Goal: Communication & Community: Answer question/provide support

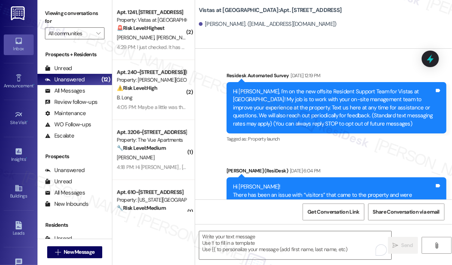
click at [149, 48] on div "4:29 PM: I just checked. It has been removed. 4:29 PM: I just checked. It has b…" at bounding box center [166, 47] width 98 height 7
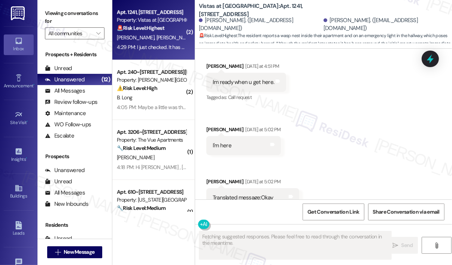
scroll to position [5354, 0]
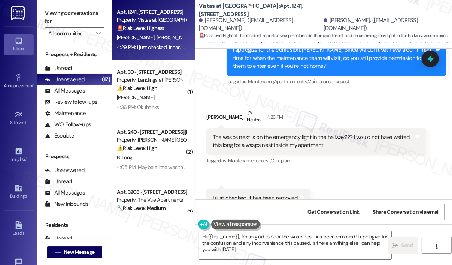
type textarea "Hi {{first_name}}, I'm so glad to hear the wasp nest has been removed! I apolog…"
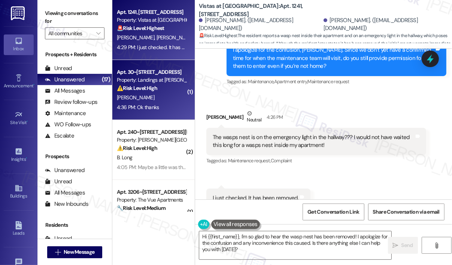
click at [147, 77] on div "Property: Landings at [PERSON_NAME][GEOGRAPHIC_DATA]" at bounding box center [151, 80] width 69 height 8
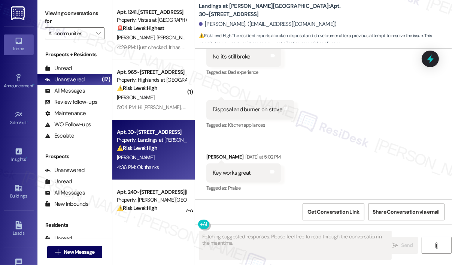
scroll to position [2397, 0]
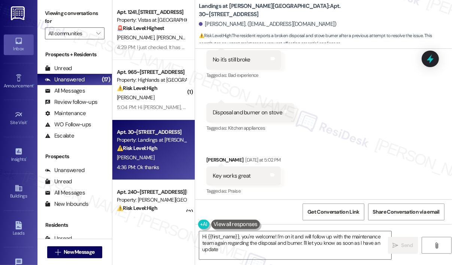
type textarea "Hi {{first_name}}, you're welcome! I'm on it and will follow up with the mainte…"
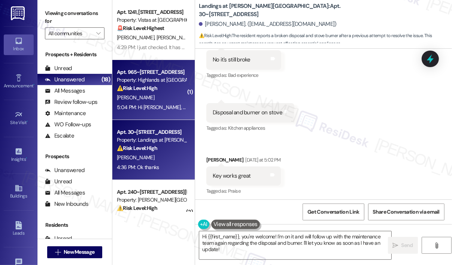
click at [163, 93] on div "[PERSON_NAME]" at bounding box center [151, 97] width 71 height 9
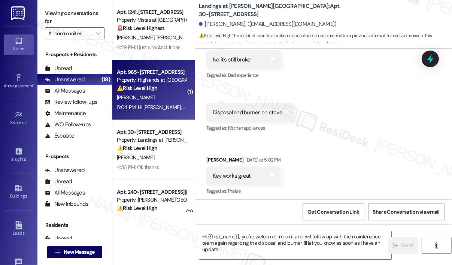
type textarea "Fetching suggested responses. Please feel free to read through the conversation…"
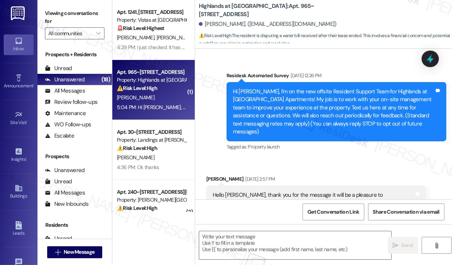
scroll to position [9867, 0]
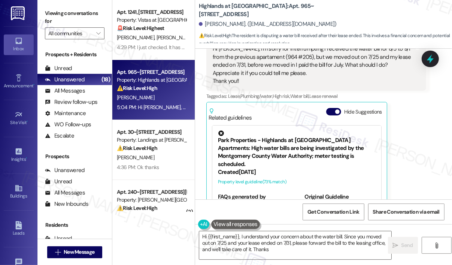
type textarea "Hi {{first_name}}, I understand your concern about the water bill. Since you mo…"
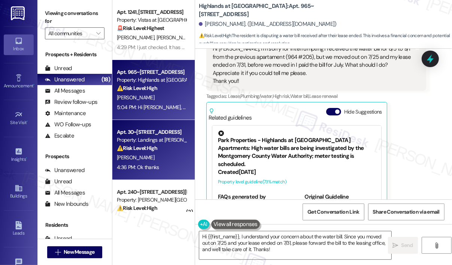
click at [143, 136] on div "Property: Landings at [PERSON_NAME][GEOGRAPHIC_DATA]" at bounding box center [151, 140] width 69 height 8
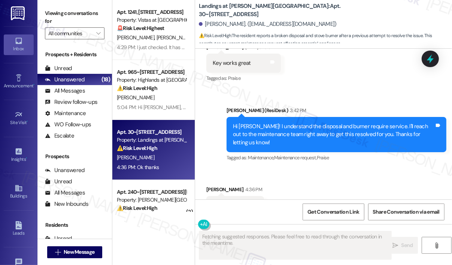
scroll to position [2472, 0]
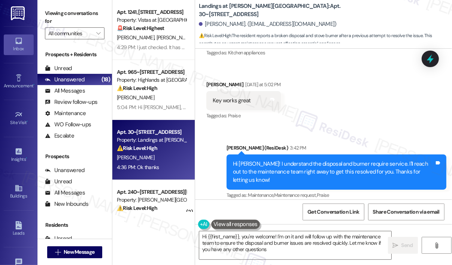
type textarea "Hi {{first_name}}, you're welcome! I'm on it and will follow up with the mainte…"
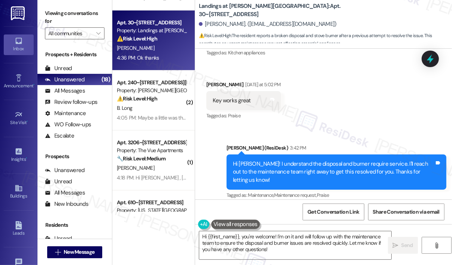
scroll to position [112, 0]
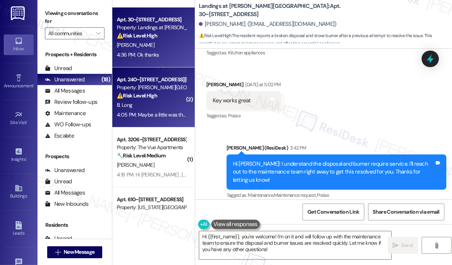
click at [153, 98] on strong "⚠️ Risk Level: High" at bounding box center [137, 95] width 40 height 7
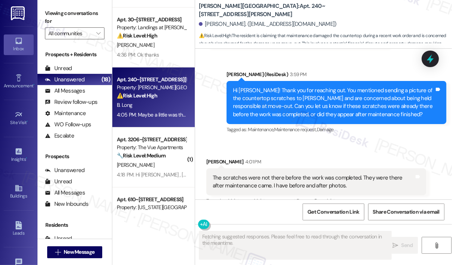
scroll to position [1851, 0]
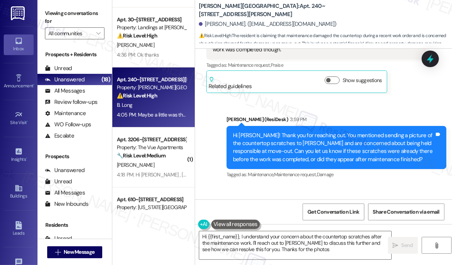
type textarea "Hi {{first_name}}, I understand your concern about the countertop scratches aft…"
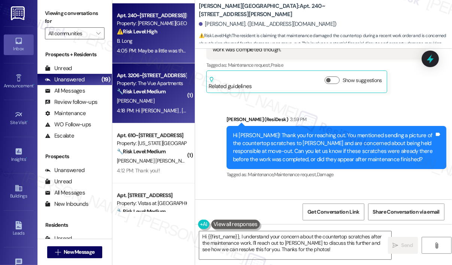
scroll to position [187, 0]
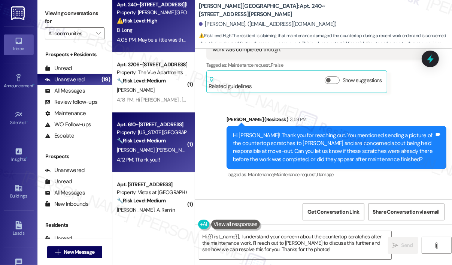
click at [165, 130] on div "Property: [US_STATE][GEOGRAPHIC_DATA] Apartments" at bounding box center [151, 133] width 69 height 8
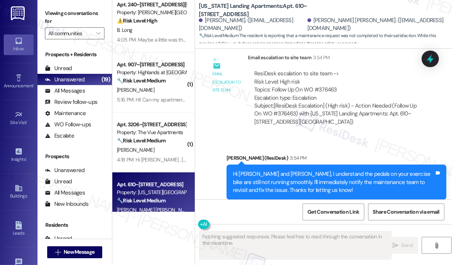
scroll to position [784, 0]
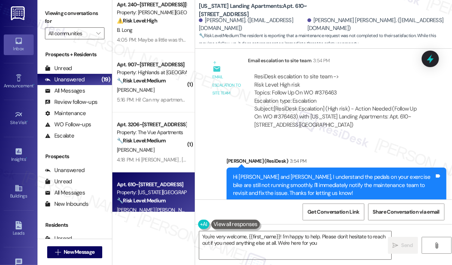
type textarea "You're very welcome, {{first_name}}! I'm happy to help. Please don't hesitate t…"
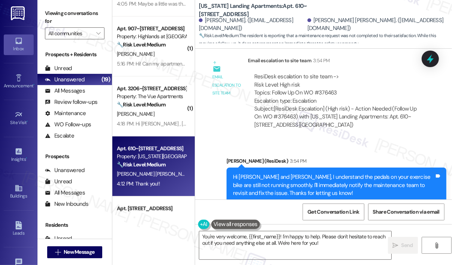
scroll to position [300, 0]
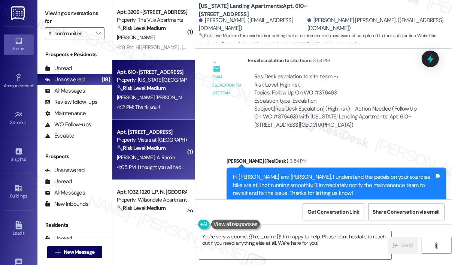
click at [176, 148] on div "🔧 Risk Level: Medium The resident is reporting a missing part from a previously…" at bounding box center [151, 148] width 69 height 8
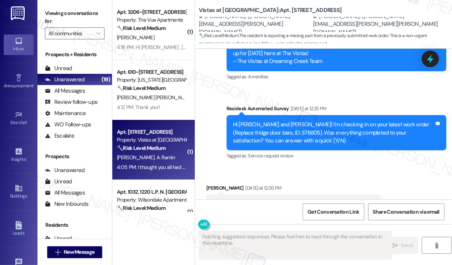
scroll to position [3831, 0]
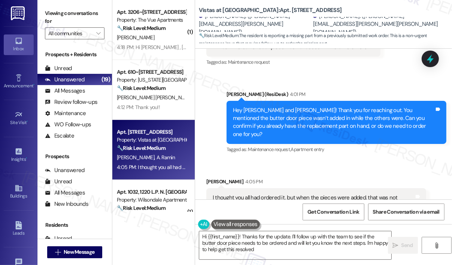
type textarea "Hi {{first_name}}! Thanks for the update. I'll follow up with the team to see i…"
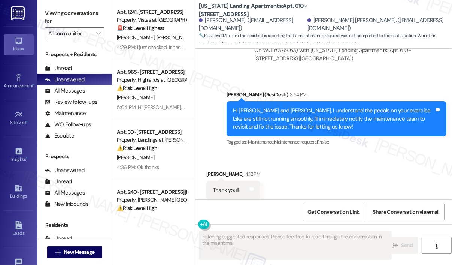
scroll to position [859, 0]
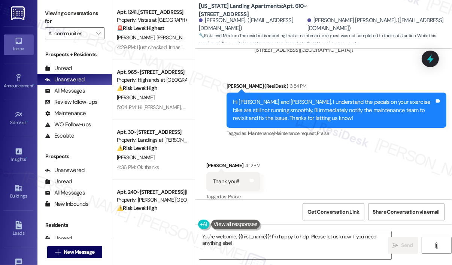
click at [337, 153] on div "Received via SMS [PERSON_NAME] 4:12 PM Thank you!! Tags and notes Tagged as: Pr…" at bounding box center [323, 176] width 257 height 63
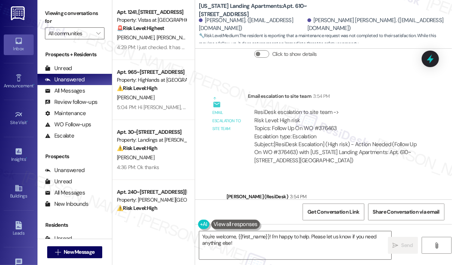
scroll to position [709, 0]
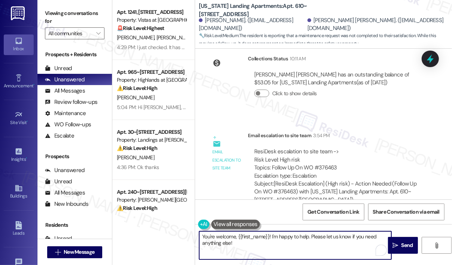
drag, startPoint x: 267, startPoint y: 244, endPoint x: 203, endPoint y: 235, distance: 64.2
click at [203, 235] on textarea "You're welcome, {{first_name}}! I'm happy to help. Please let us know if you ne…" at bounding box center [295, 245] width 192 height 28
paste textarea "The site team wanted to let you know there is an active ticket for this repair,…"
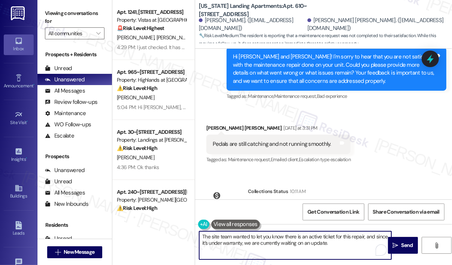
scroll to position [559, 0]
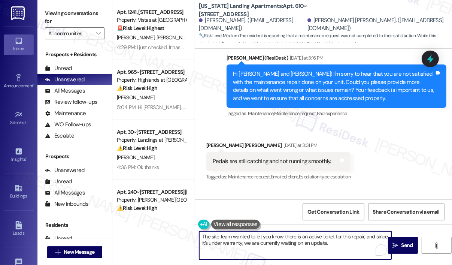
click at [203, 235] on textarea "The site team wanted to let you know there is an active ticket for this repair,…" at bounding box center [295, 245] width 192 height 28
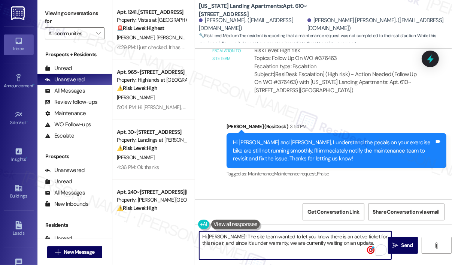
scroll to position [822, 0]
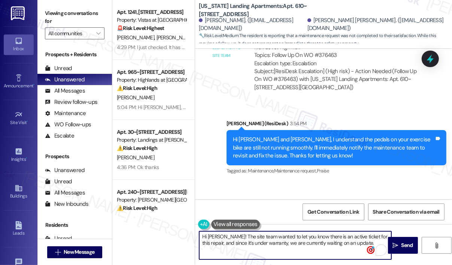
click at [221, 235] on textarea "Hi [PERSON_NAME]! The site team wanted to let you know there is an active ticke…" at bounding box center [295, 245] width 192 height 28
type textarea "Hi [PERSON_NAME]! The site team wanted to let you know there is an active ticke…"
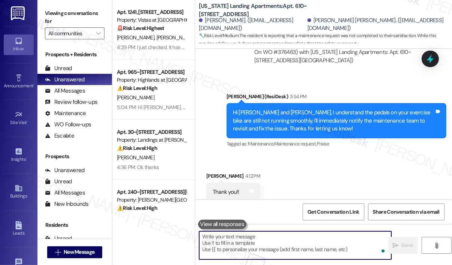
scroll to position [859, 0]
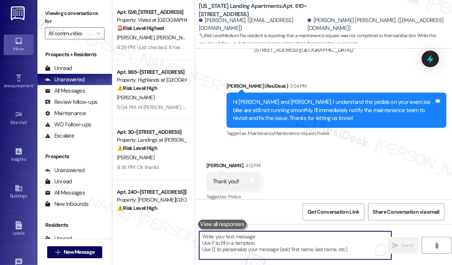
click at [295, 174] on div "Received via SMS [PERSON_NAME] 4:12 PM Thank you!! Tags and notes Tagged as: Pr…" at bounding box center [323, 176] width 257 height 63
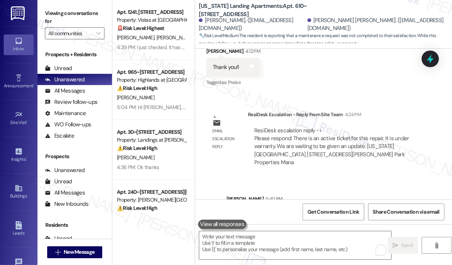
scroll to position [996, 0]
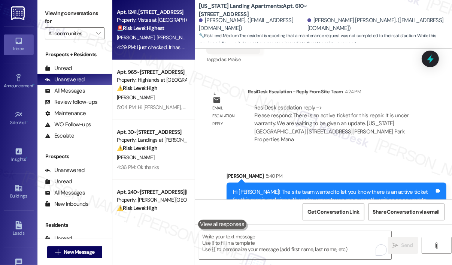
click at [157, 41] on span "[PERSON_NAME]" at bounding box center [175, 37] width 37 height 7
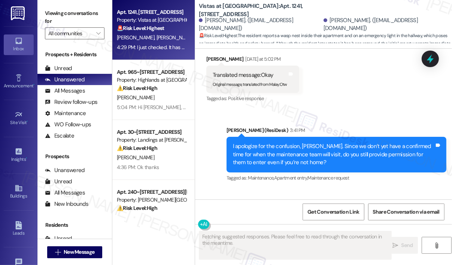
scroll to position [5354, 0]
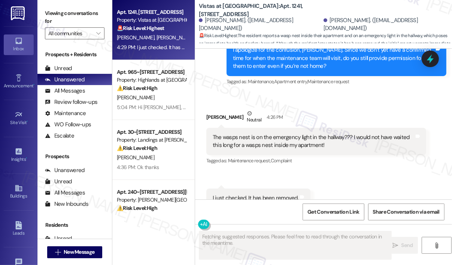
click at [365, 156] on div "Received via SMS [PERSON_NAME] Neutral 4:26 PM The wasps nest is on the emergen…" at bounding box center [323, 159] width 257 height 132
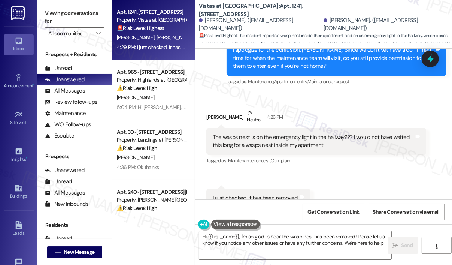
type textarea "Hi {{first_name}}, I'm so glad to hear the wasp nest has been removed! Please l…"
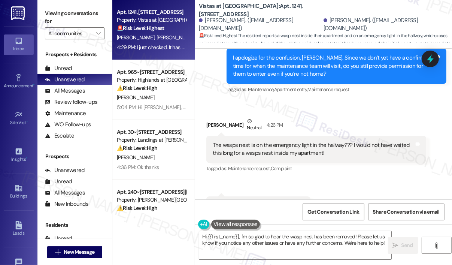
scroll to position [5355, 0]
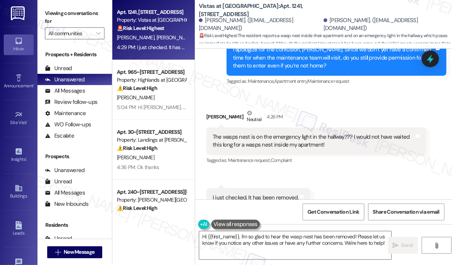
click at [367, 157] on div "Received via SMS [PERSON_NAME] Neutral 4:26 PM The wasps nest is on the emergen…" at bounding box center [323, 158] width 257 height 132
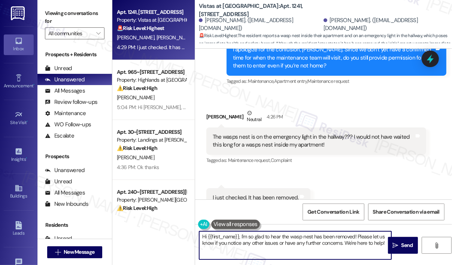
click at [373, 241] on textarea "Hi {{first_name}}, I'm so glad to hear the wasp nest has been removed! Please l…" at bounding box center [295, 245] width 192 height 28
click at [366, 236] on textarea "Hi {{first_name}}, I'm so glad to hear the wasp nest has been removed! Please l…" at bounding box center [295, 245] width 192 height 28
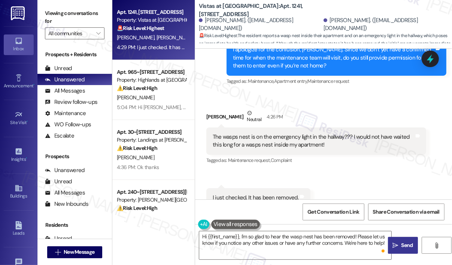
click at [394, 243] on icon "" at bounding box center [396, 245] width 6 height 6
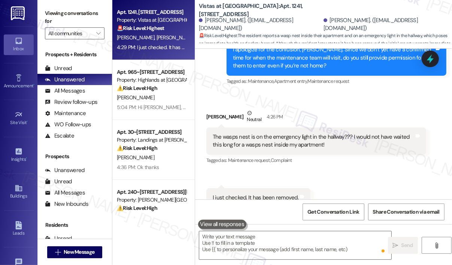
scroll to position [5354, 0]
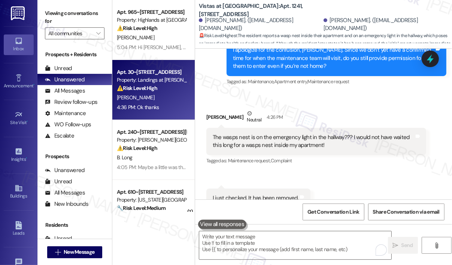
click at [174, 79] on div "Property: Landings at [PERSON_NAME][GEOGRAPHIC_DATA]" at bounding box center [151, 80] width 69 height 8
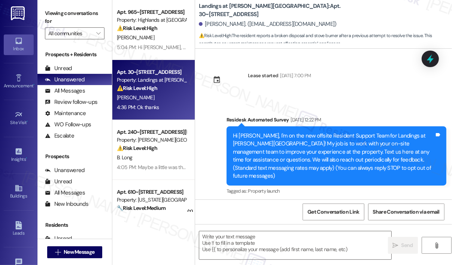
scroll to position [2510, 0]
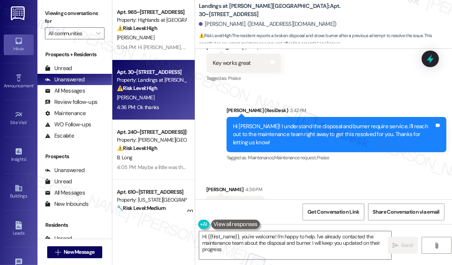
type textarea "Hi {{first_name}}, you're welcome! I'm happy to help. I've already contacted th…"
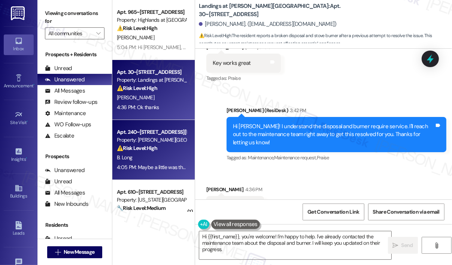
scroll to position [150, 0]
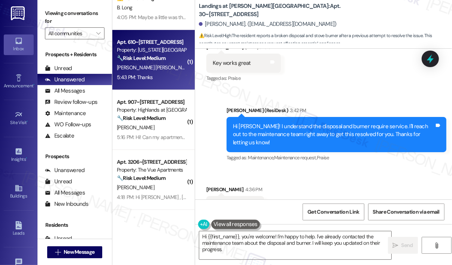
click at [155, 76] on div "5:43 PM: Thanks 5:43 PM: Thanks" at bounding box center [151, 77] width 71 height 9
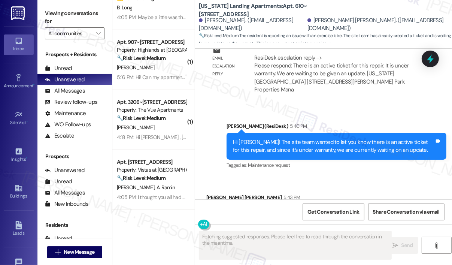
scroll to position [995, 0]
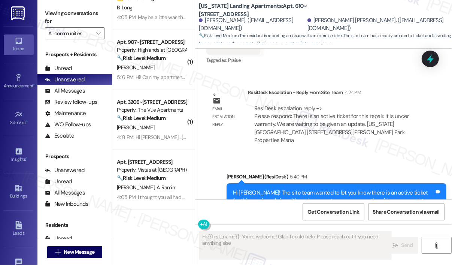
type textarea "Hi {{first_name}}! You're welcome! Glad I could help. Please reach out if you n…"
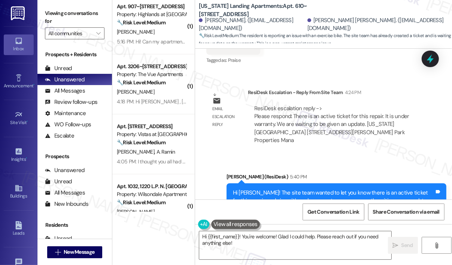
scroll to position [225, 0]
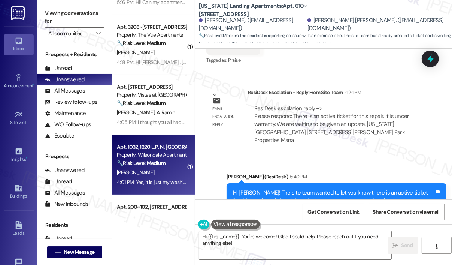
click at [154, 148] on div "Apt. 1032, 1220 L.P. N. [GEOGRAPHIC_DATA]" at bounding box center [151, 147] width 69 height 8
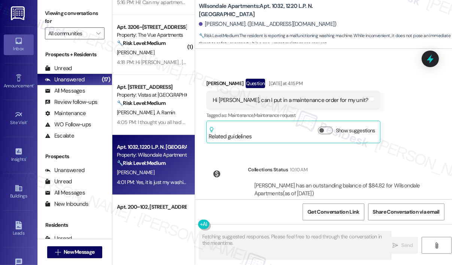
scroll to position [5970, 0]
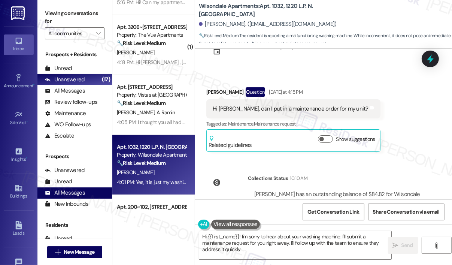
type textarea "Hi {{first_name}}! I'm sorry to hear about your washing machine. I'll submit a …"
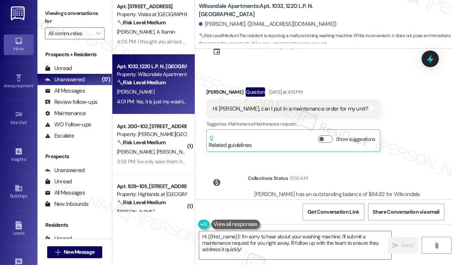
scroll to position [337, 0]
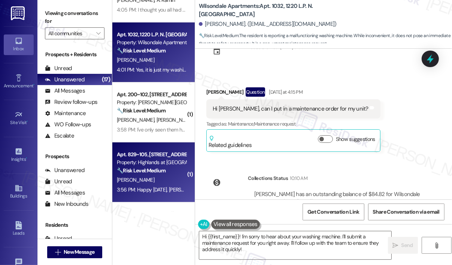
click at [163, 155] on div "Apt. 829~105, [STREET_ADDRESS]" at bounding box center [151, 155] width 69 height 8
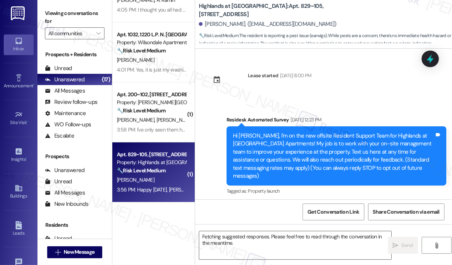
scroll to position [11626, 0]
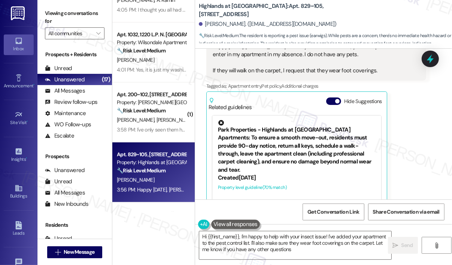
type textarea "Hi {{first_name}}, I'm happy to help with your insect issue! I've added your ap…"
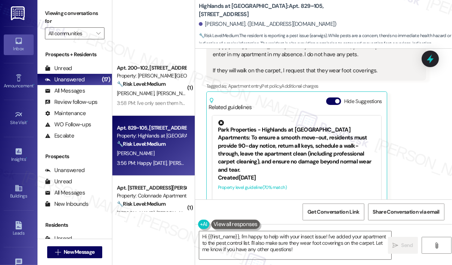
scroll to position [487, 0]
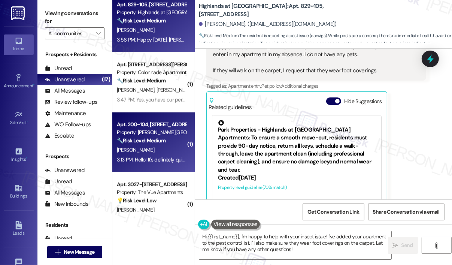
click at [146, 124] on div "Apt. 200~104, [STREET_ADDRESS][PERSON_NAME]" at bounding box center [151, 125] width 69 height 8
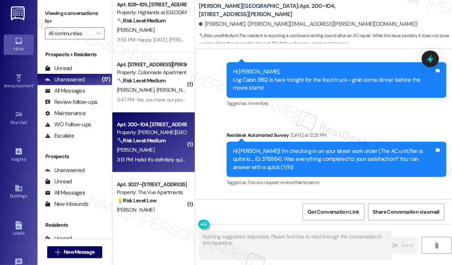
scroll to position [1925, 0]
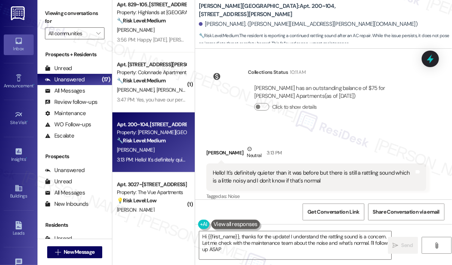
type textarea "Hi {{first_name}}, thanks for the update! I understand the rattling sound is a …"
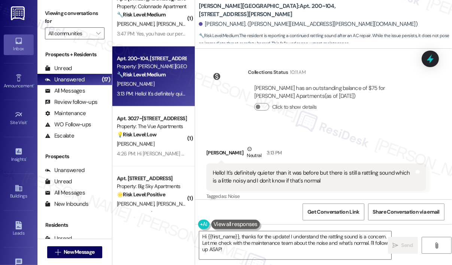
scroll to position [600, 0]
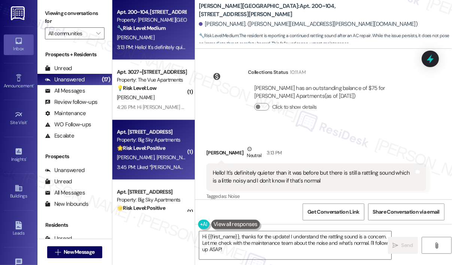
click at [154, 127] on div "Apt. 935, [STREET_ADDRESS] Property: Big Sky Apartments 🌟 Risk Level: Positive …" at bounding box center [151, 139] width 71 height 25
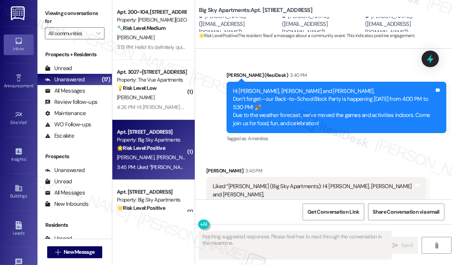
scroll to position [706, 0]
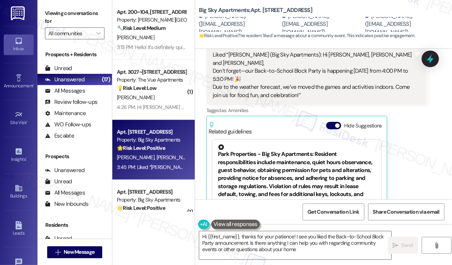
type textarea "Hi {{first_name}}, thanks for your patience! I see you liked the Back-to-School…"
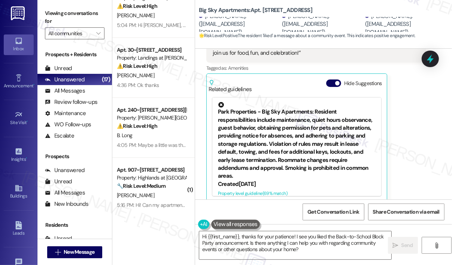
scroll to position [0, 0]
